Goal: Information Seeking & Learning: Learn about a topic

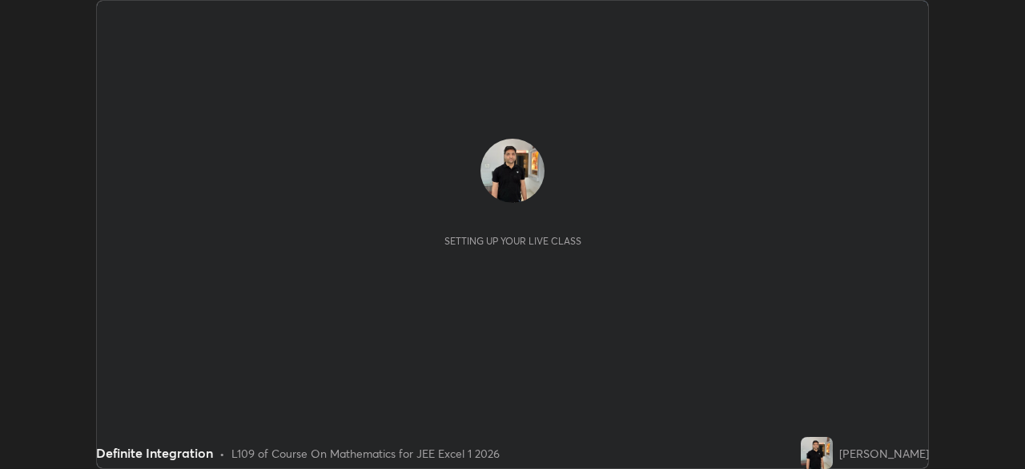
scroll to position [469, 1025]
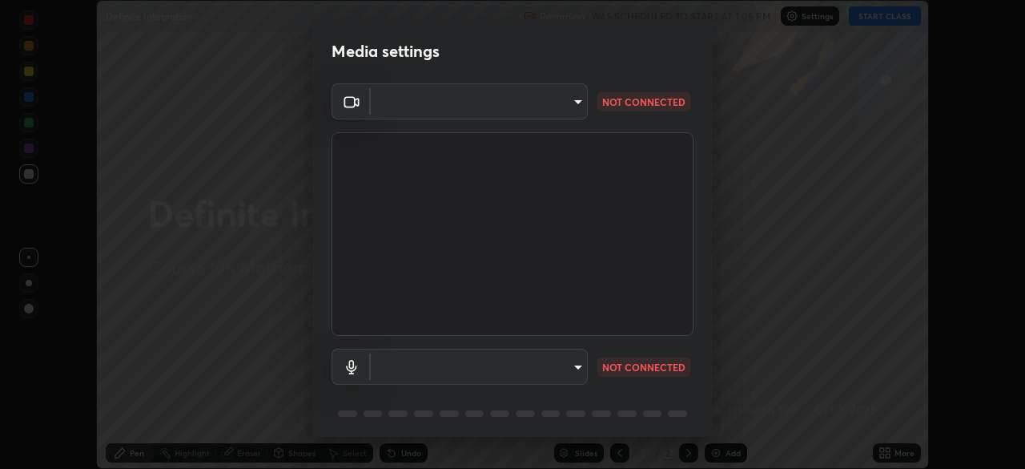
type input "100c0e0e409b1508d569c815e84311e0868d033d0fb9fb46bc53c870fbf18875"
type input "default"
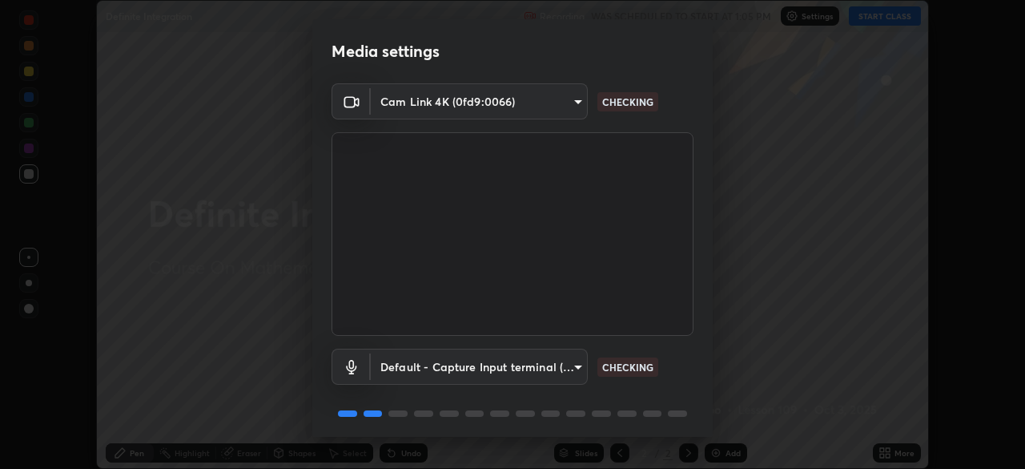
scroll to position [57, 0]
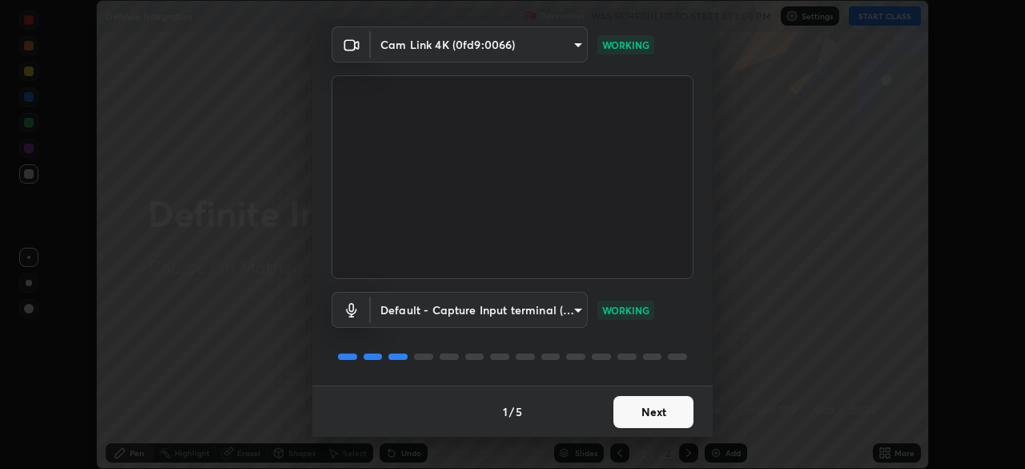
click at [663, 406] on button "Next" at bounding box center [654, 412] width 80 height 32
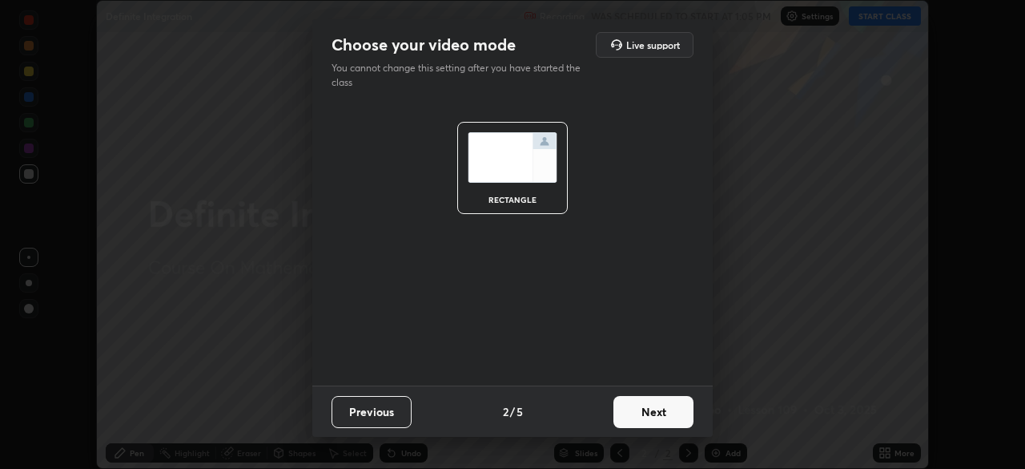
click at [661, 416] on button "Next" at bounding box center [654, 412] width 80 height 32
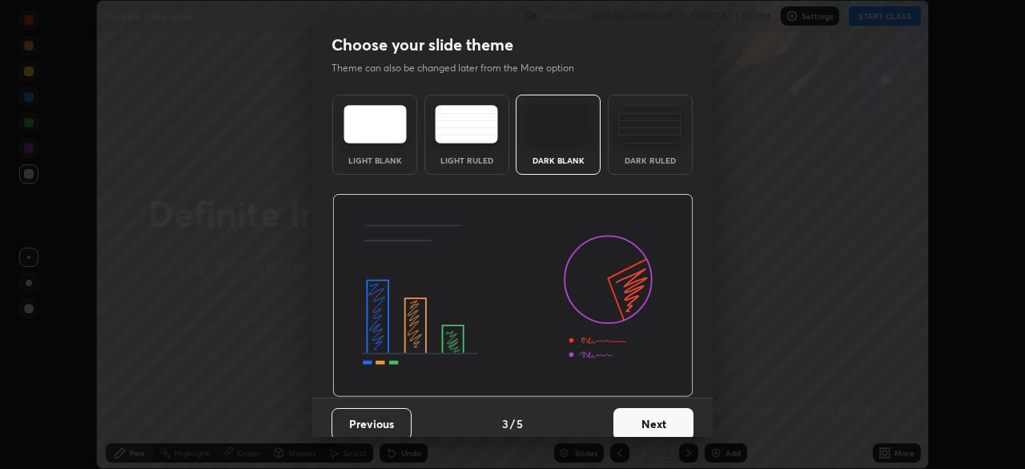
click at [659, 420] on button "Next" at bounding box center [654, 424] width 80 height 32
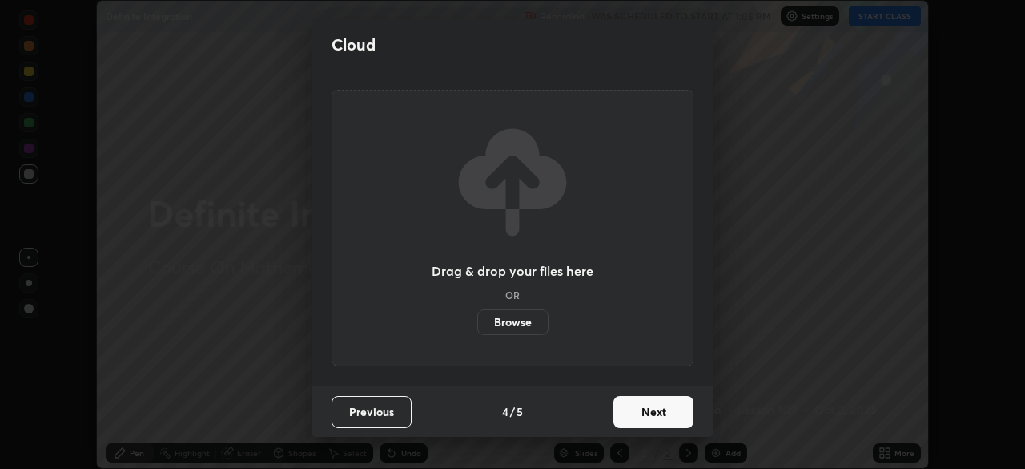
click at [669, 422] on button "Next" at bounding box center [654, 412] width 80 height 32
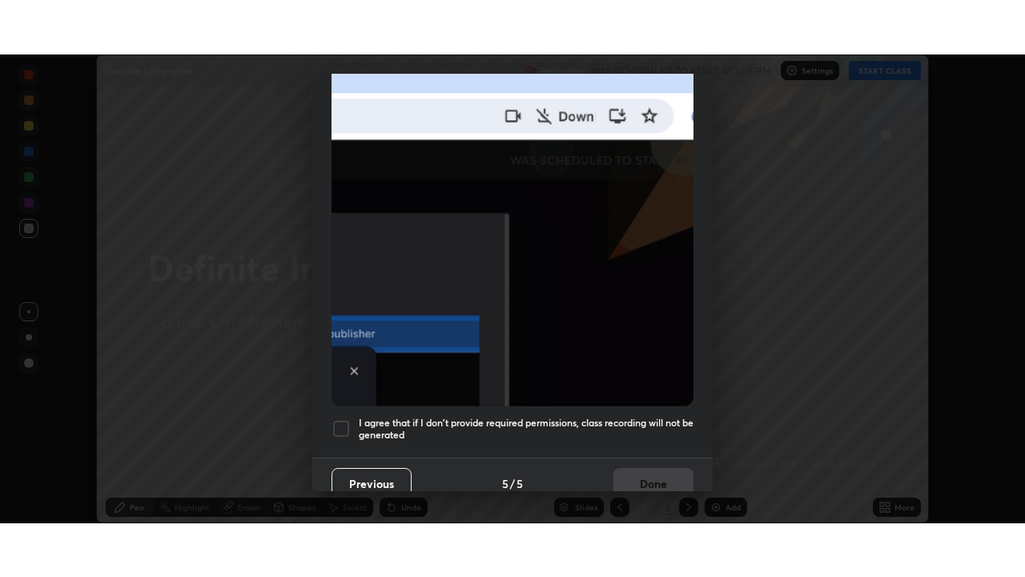
scroll to position [384, 0]
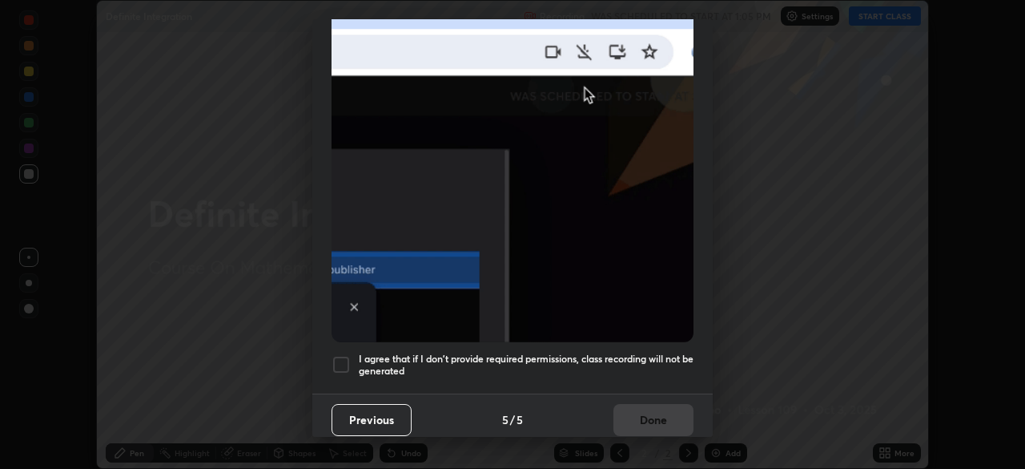
click at [341, 360] on div at bounding box center [341, 364] width 19 height 19
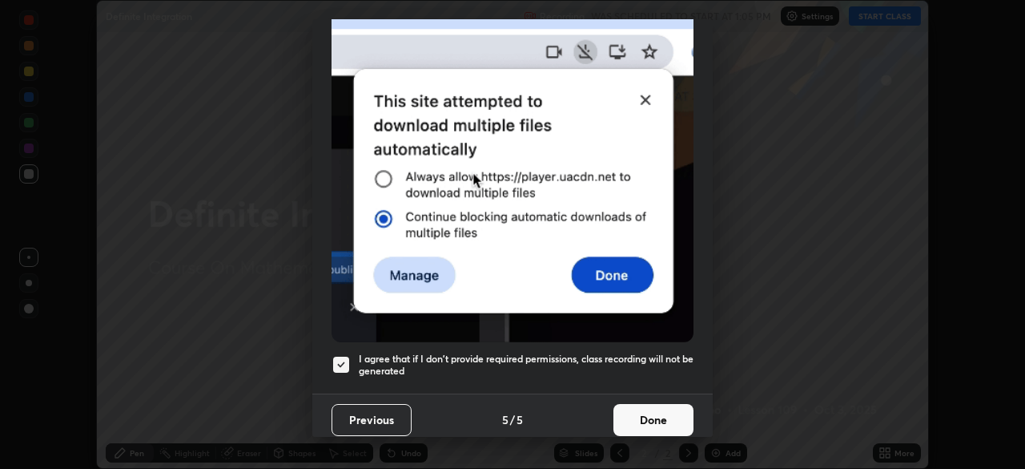
click at [638, 415] on button "Done" at bounding box center [654, 420] width 80 height 32
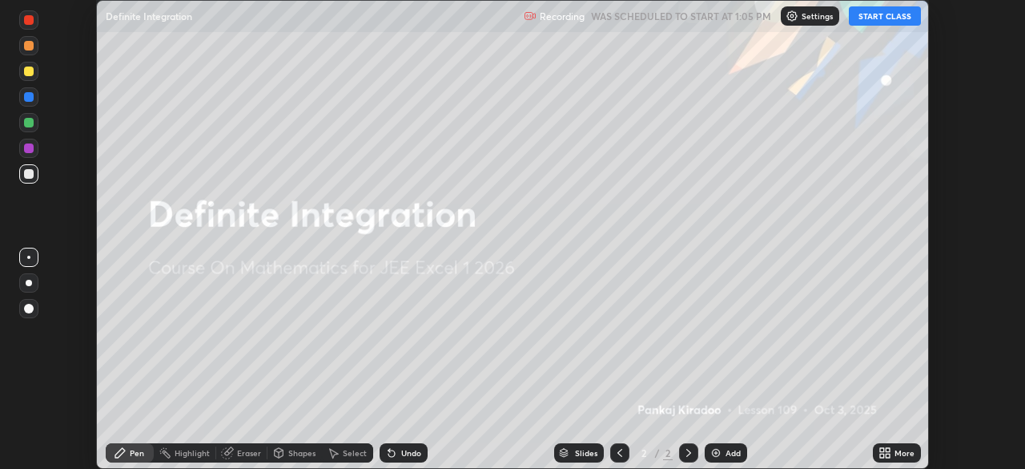
click at [888, 457] on icon at bounding box center [888, 455] width 4 height 4
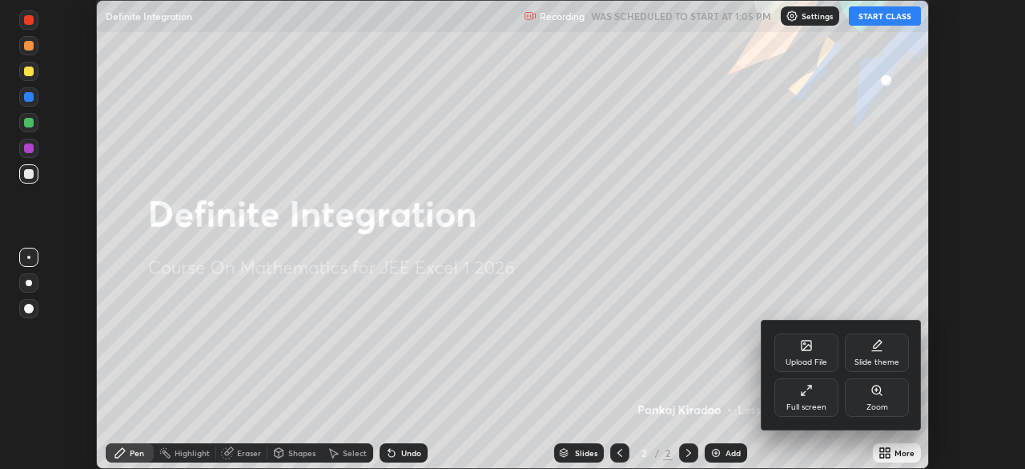
click at [800, 397] on div "Full screen" at bounding box center [807, 397] width 64 height 38
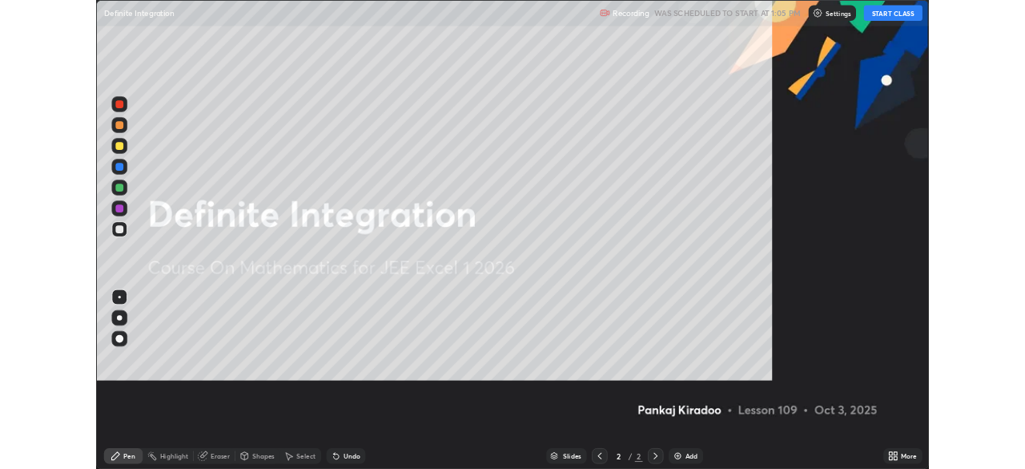
scroll to position [577, 1025]
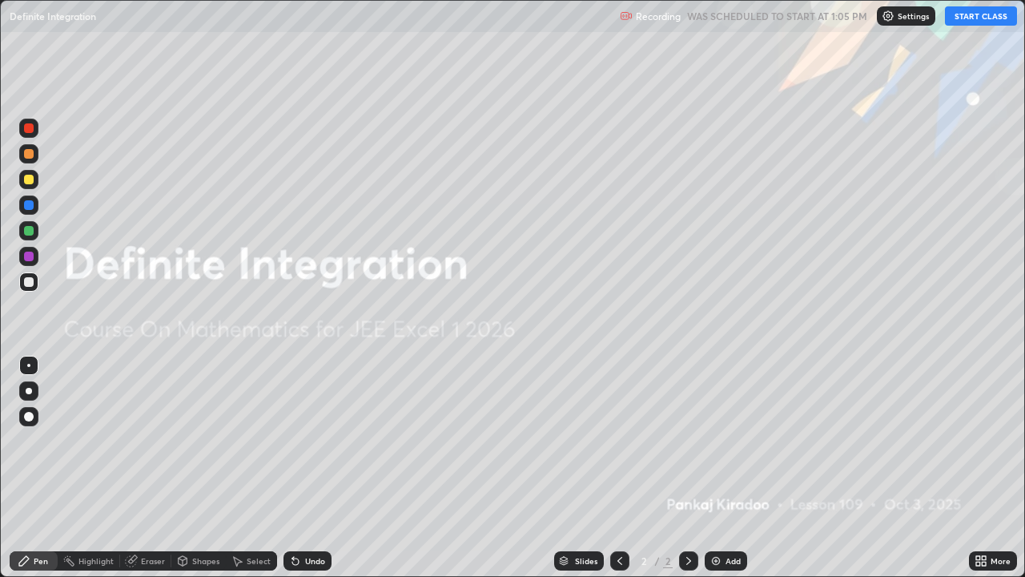
click at [974, 13] on button "START CLASS" at bounding box center [981, 15] width 72 height 19
click at [710, 468] on img at bounding box center [716, 560] width 13 height 13
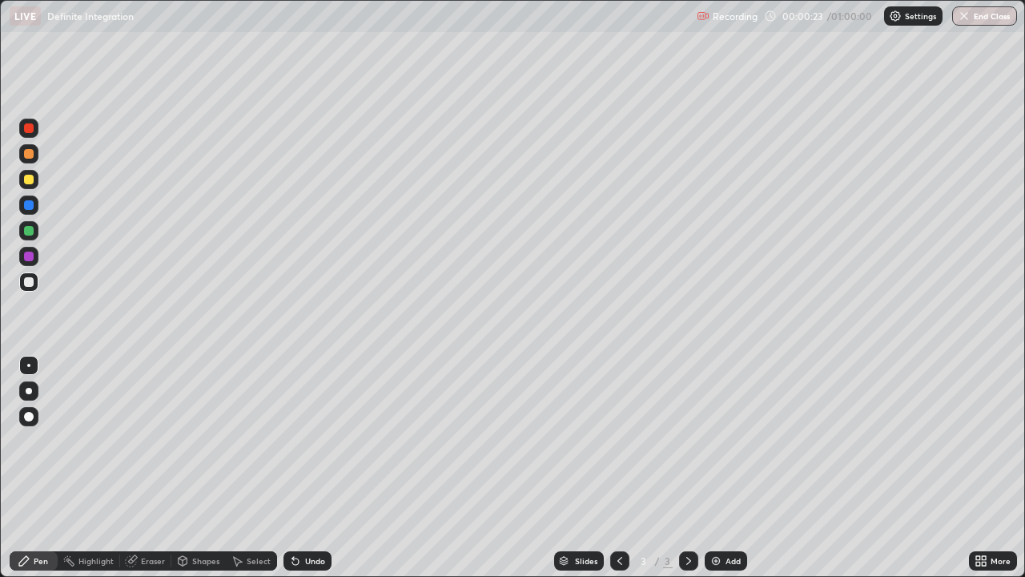
click at [34, 183] on div at bounding box center [28, 179] width 19 height 19
click at [715, 468] on img at bounding box center [716, 560] width 13 height 13
click at [197, 468] on div "Shapes" at bounding box center [198, 560] width 54 height 19
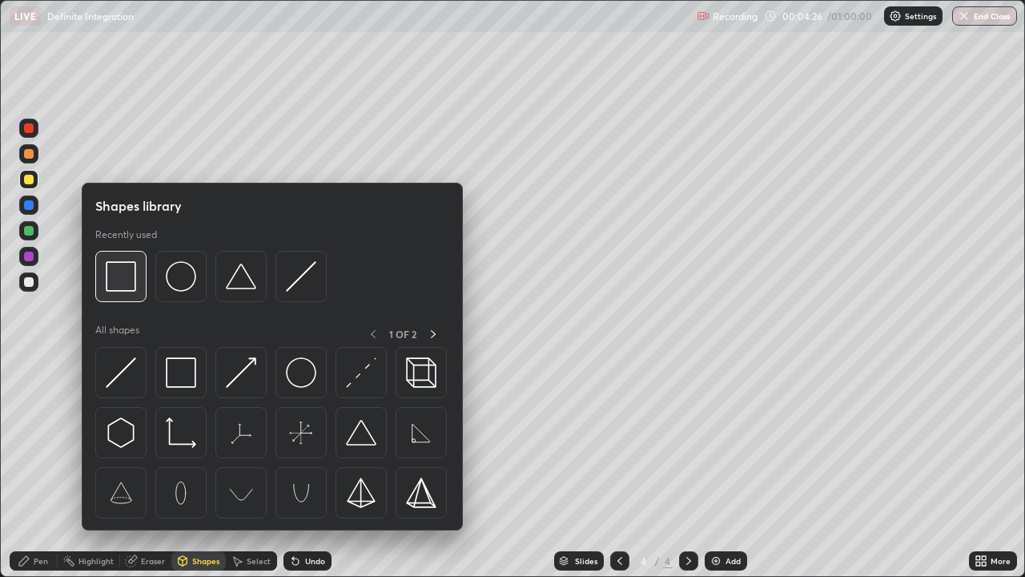
click at [131, 282] on img at bounding box center [121, 276] width 30 height 30
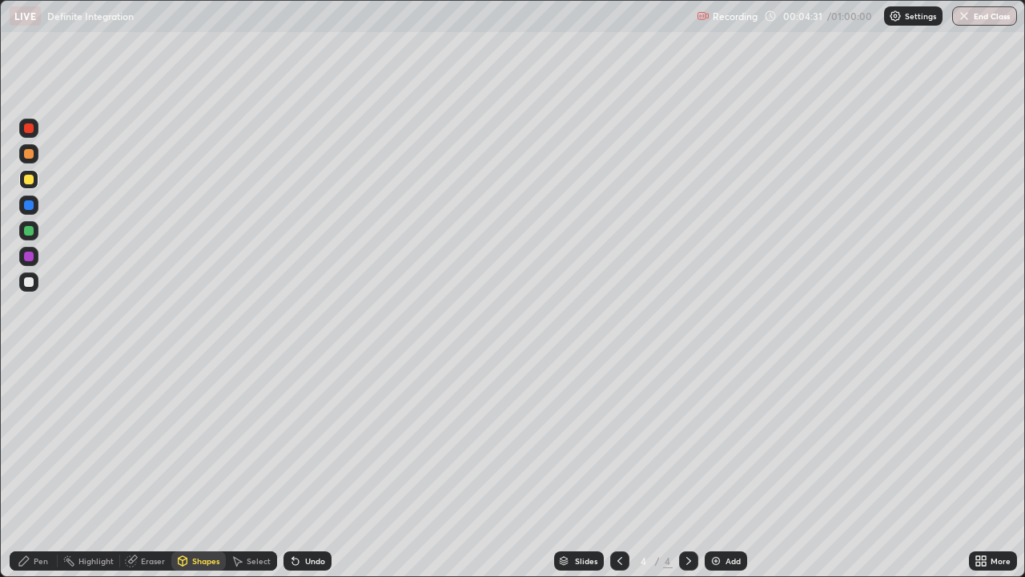
click at [31, 468] on div "Pen" at bounding box center [34, 560] width 48 height 19
click at [714, 468] on img at bounding box center [716, 560] width 13 height 13
click at [27, 181] on div at bounding box center [29, 180] width 10 height 10
click at [292, 468] on icon at bounding box center [295, 561] width 6 height 6
click at [715, 468] on img at bounding box center [716, 560] width 13 height 13
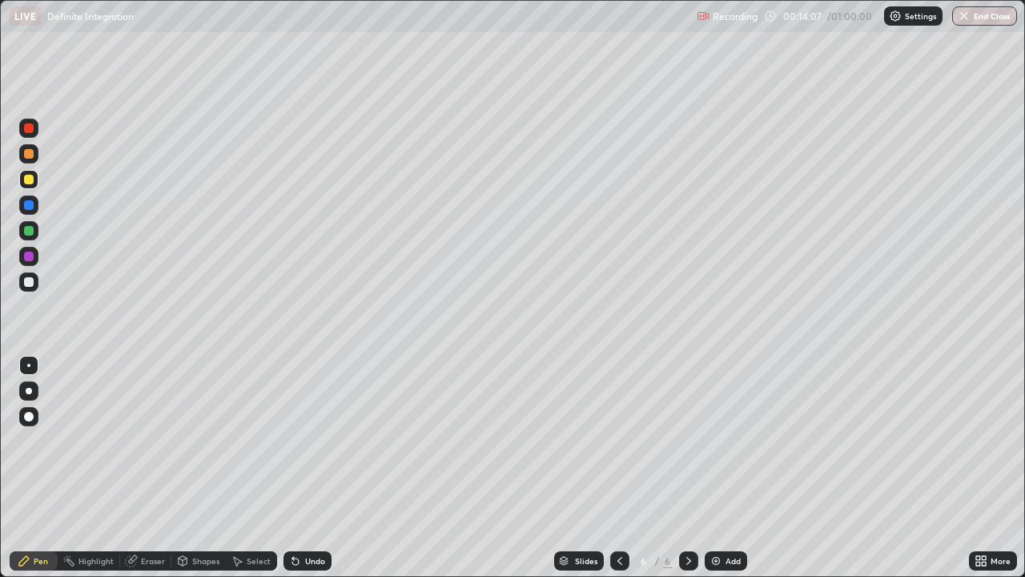
click at [618, 468] on icon at bounding box center [620, 560] width 13 height 13
click at [619, 468] on div at bounding box center [619, 560] width 19 height 19
click at [624, 468] on icon at bounding box center [620, 560] width 13 height 13
click at [679, 468] on div at bounding box center [688, 560] width 19 height 19
click at [683, 468] on icon at bounding box center [689, 560] width 13 height 13
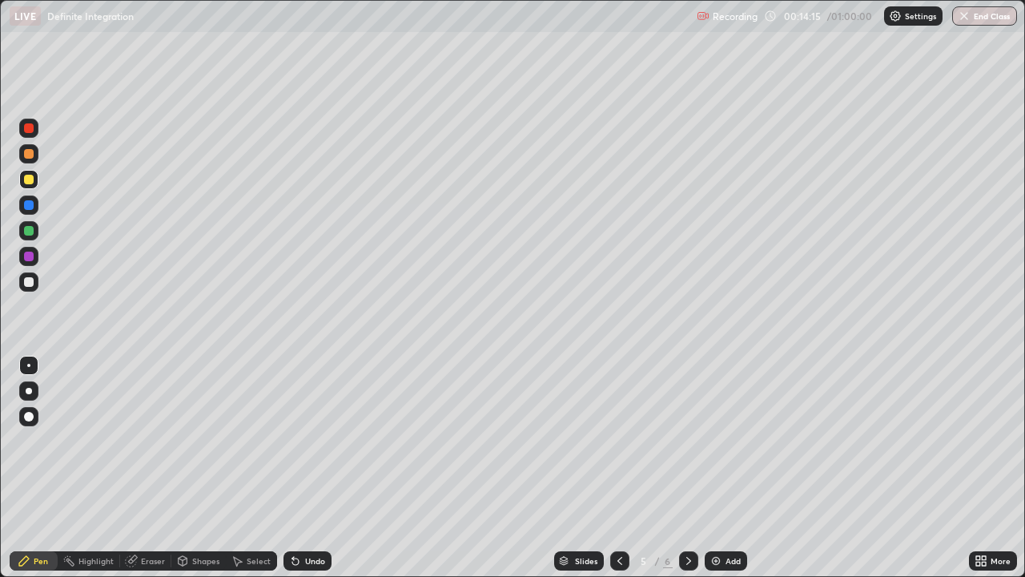
click at [683, 468] on div at bounding box center [688, 560] width 19 height 19
click at [710, 468] on img at bounding box center [716, 560] width 13 height 13
click at [705, 468] on div "Add" at bounding box center [726, 560] width 42 height 19
click at [713, 468] on img at bounding box center [716, 560] width 13 height 13
click at [300, 468] on div "Undo" at bounding box center [308, 560] width 48 height 19
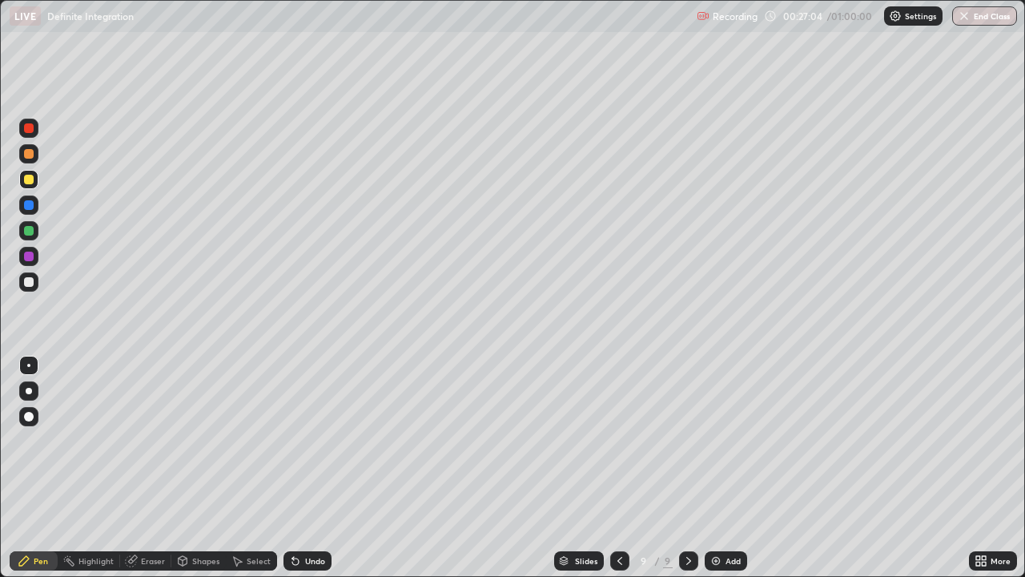
click at [302, 468] on div "Undo" at bounding box center [308, 560] width 48 height 19
click at [723, 468] on div "Add" at bounding box center [726, 560] width 42 height 19
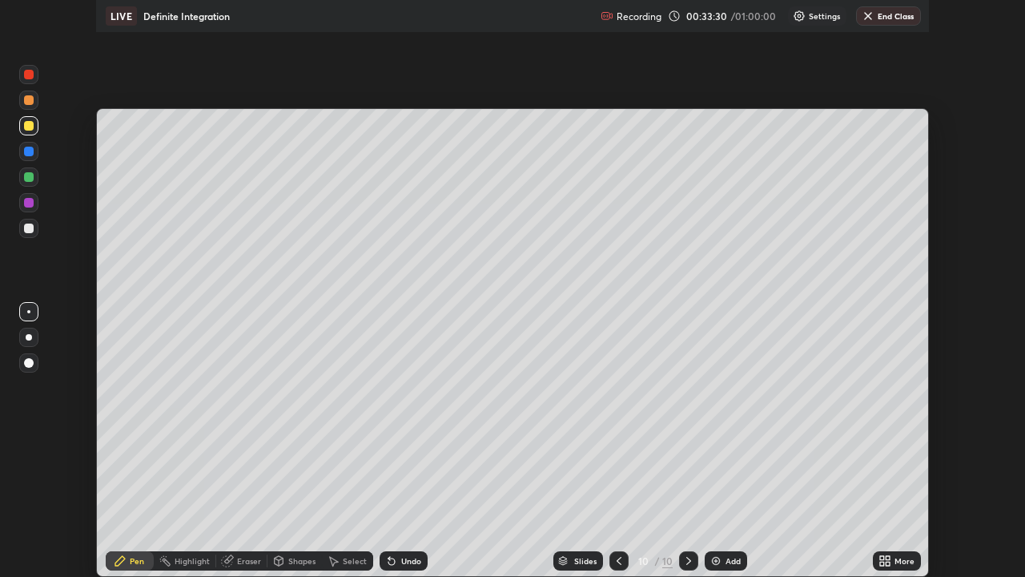
scroll to position [79645, 79089]
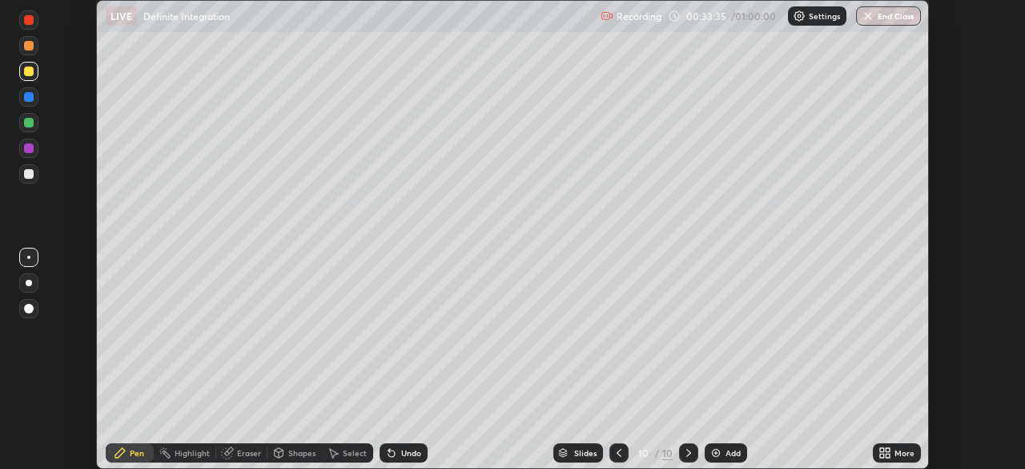
click at [885, 451] on icon at bounding box center [885, 452] width 13 height 13
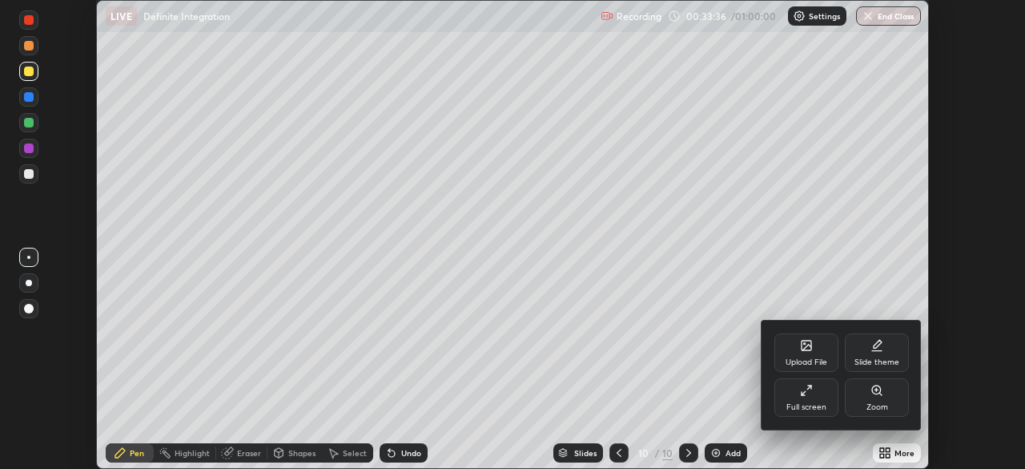
click at [824, 405] on div "Full screen" at bounding box center [807, 407] width 40 height 8
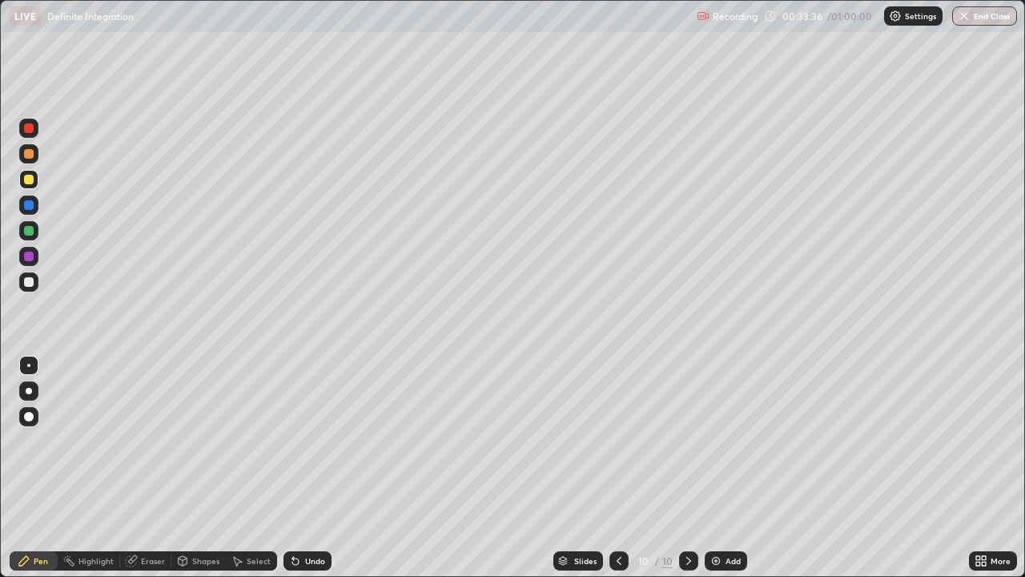
scroll to position [577, 1025]
click at [713, 468] on img at bounding box center [716, 560] width 13 height 13
click at [30, 283] on div at bounding box center [29, 282] width 10 height 10
click at [724, 468] on div "Add" at bounding box center [726, 560] width 42 height 19
click at [46, 103] on div "Erase all" at bounding box center [29, 288] width 38 height 513
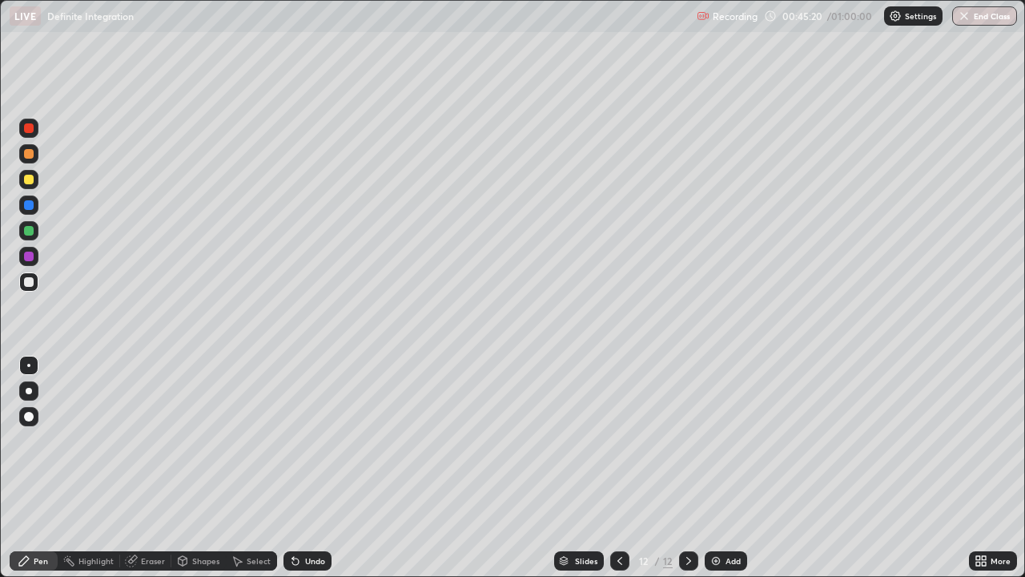
click at [38, 96] on div "Erase all" at bounding box center [29, 288] width 38 height 513
click at [44, 185] on div "Erase all" at bounding box center [29, 288] width 38 height 513
click at [190, 468] on div "Shapes" at bounding box center [198, 560] width 54 height 19
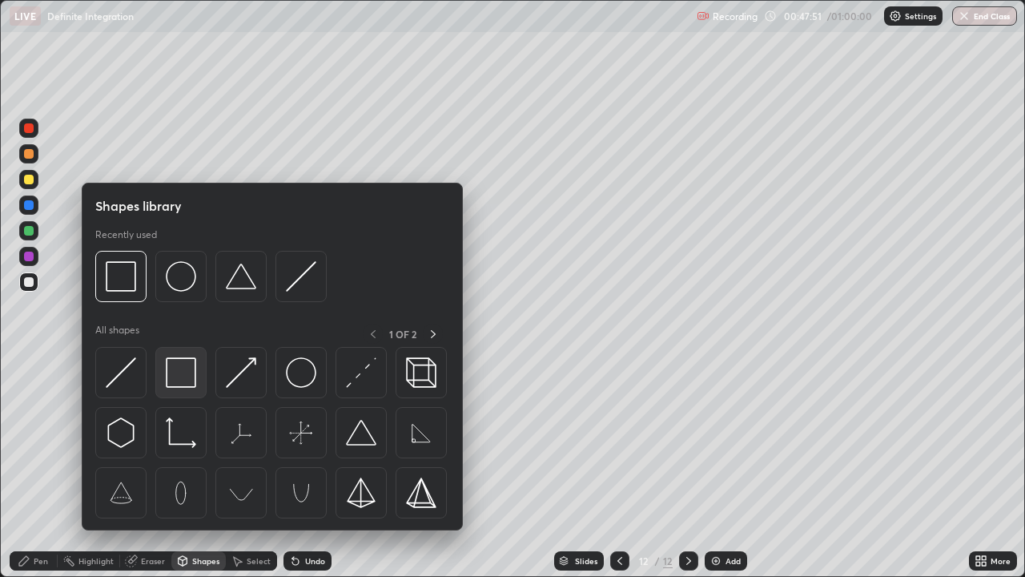
click at [194, 379] on img at bounding box center [181, 372] width 30 height 30
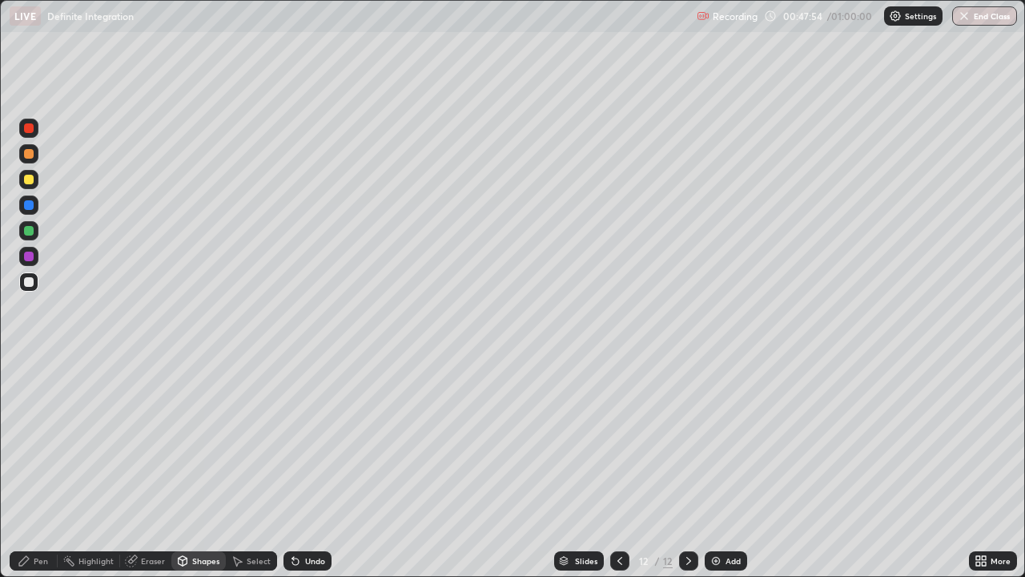
click at [38, 468] on div "Pen" at bounding box center [34, 560] width 48 height 19
click at [29, 180] on div at bounding box center [29, 180] width 10 height 10
click at [0, 401] on div "Setting up your live class" at bounding box center [512, 288] width 1025 height 577
click at [138, 468] on div "Eraser" at bounding box center [145, 560] width 51 height 19
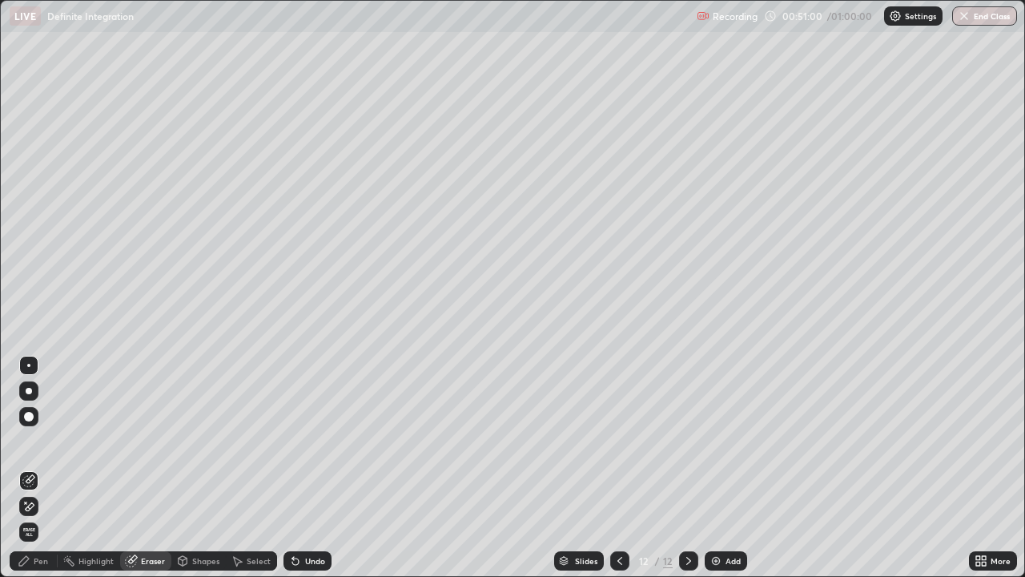
click at [36, 468] on div "Pen" at bounding box center [41, 561] width 14 height 8
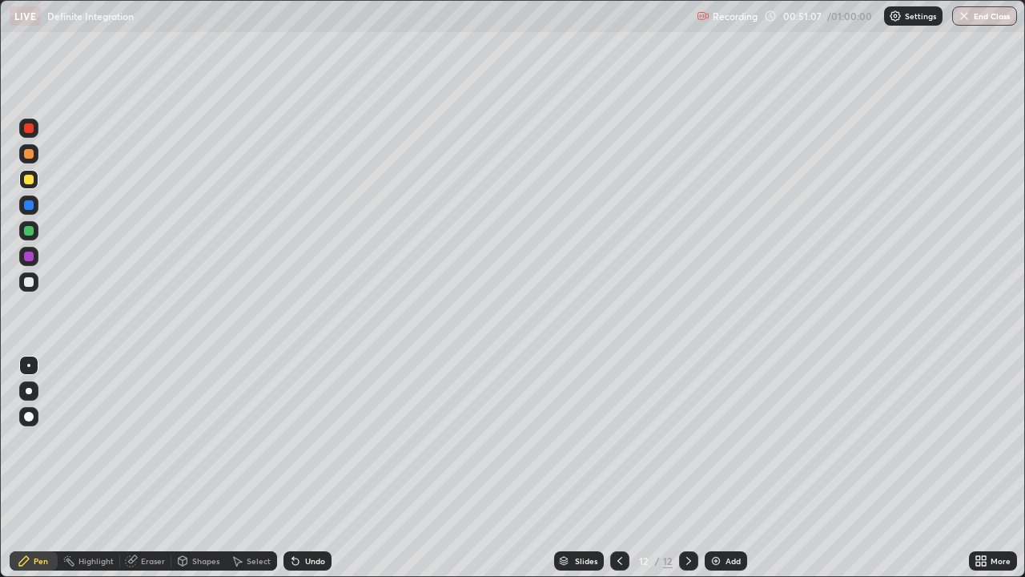
click at [147, 468] on div "Eraser" at bounding box center [153, 561] width 24 height 8
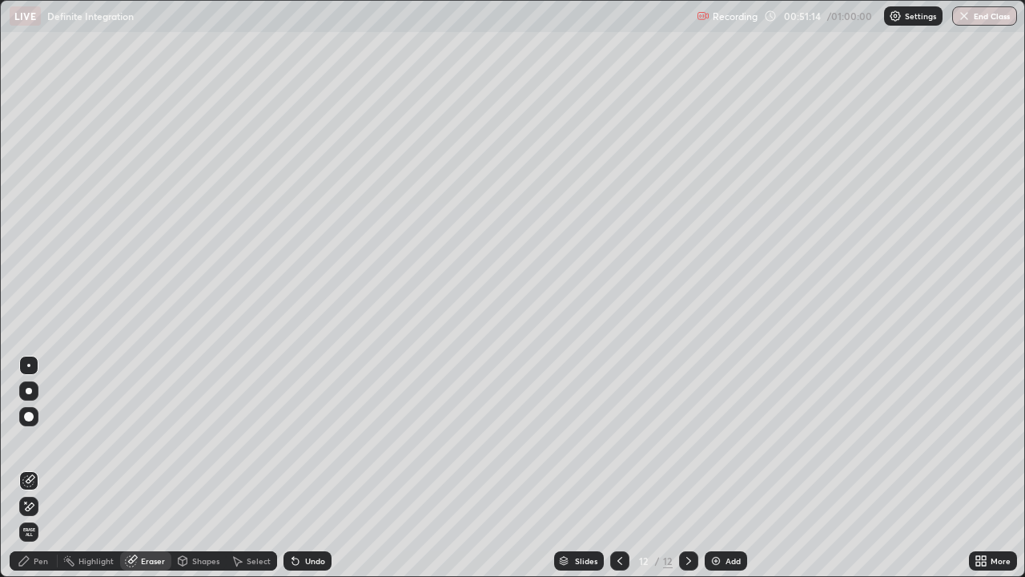
click at [26, 468] on icon at bounding box center [24, 561] width 10 height 10
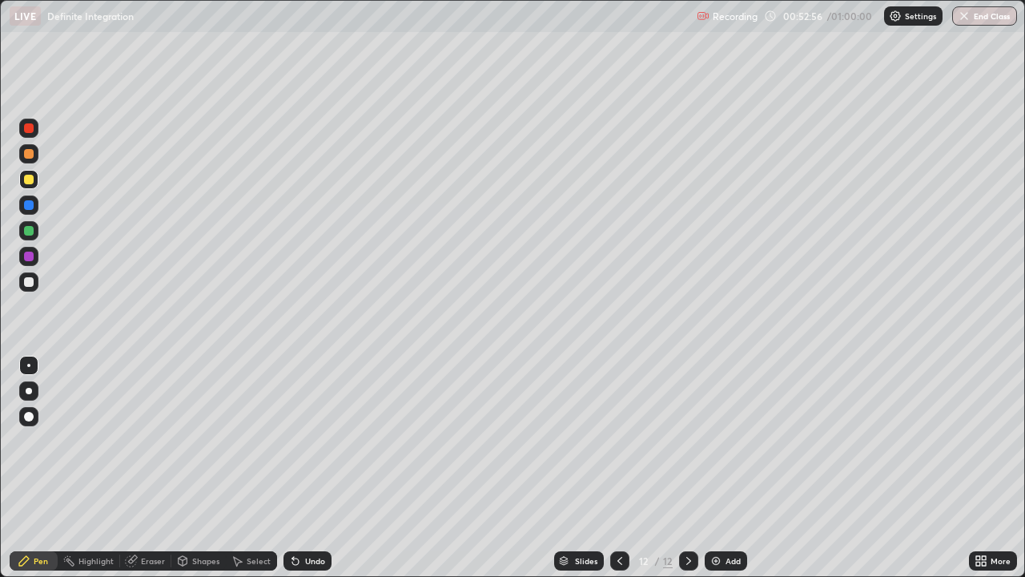
click at [967, 19] on img "button" at bounding box center [964, 16] width 13 height 13
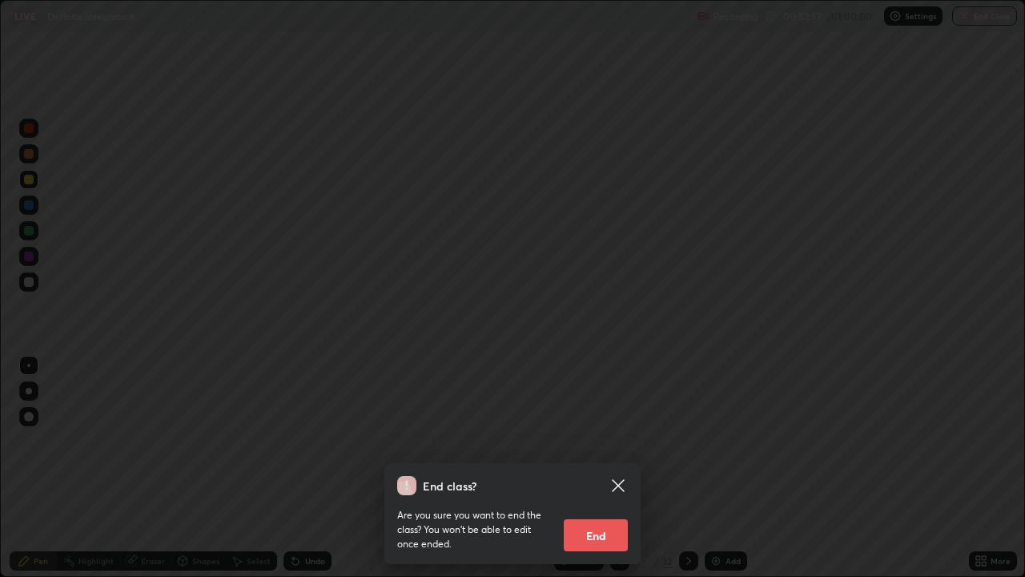
click at [592, 468] on button "End" at bounding box center [596, 535] width 64 height 32
